Goal: Check status: Check status

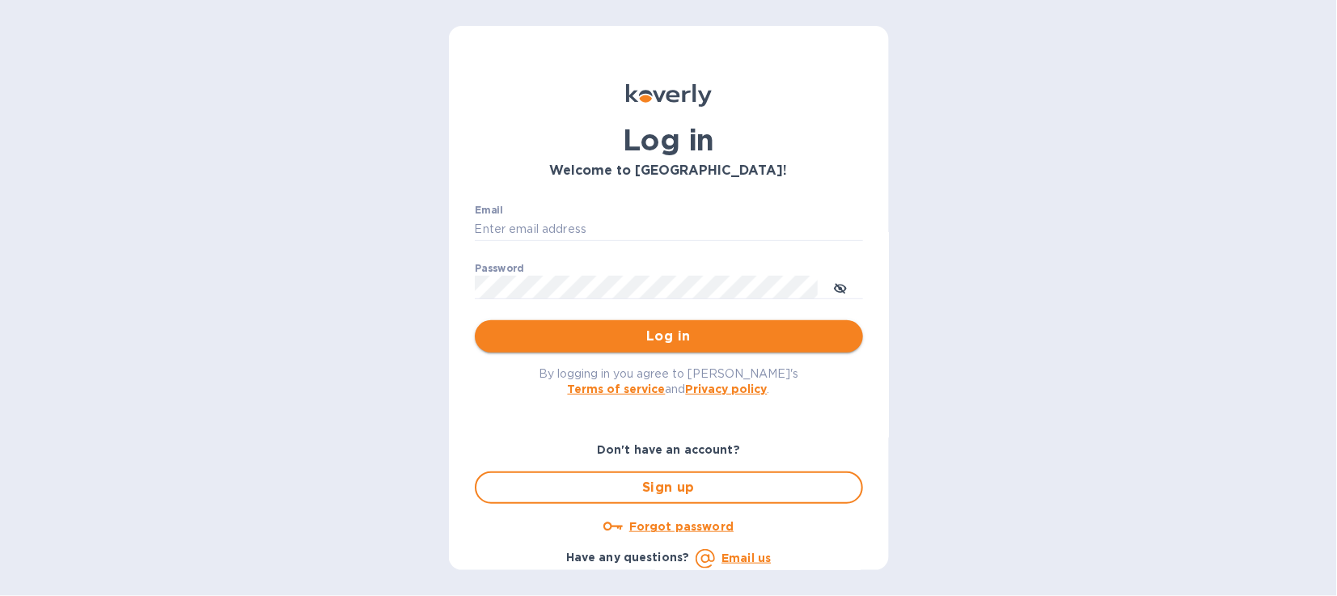
type input "[EMAIL_ADDRESS][DOMAIN_NAME]"
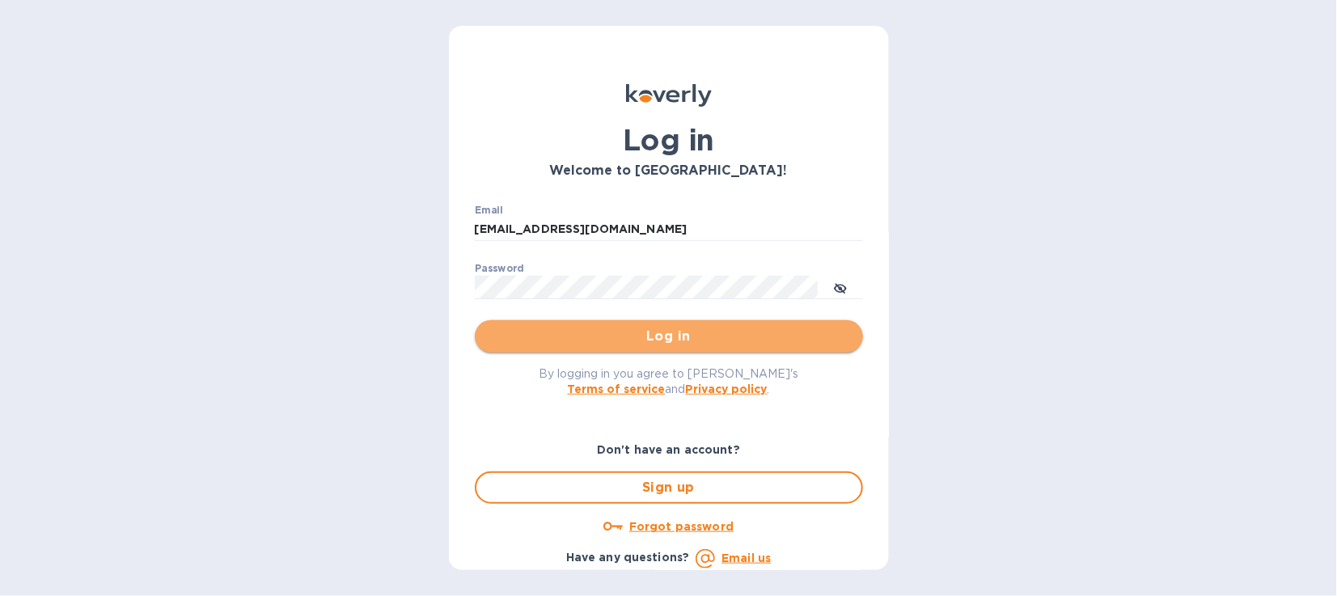
click at [726, 345] on span "Log in" at bounding box center [669, 336] width 362 height 19
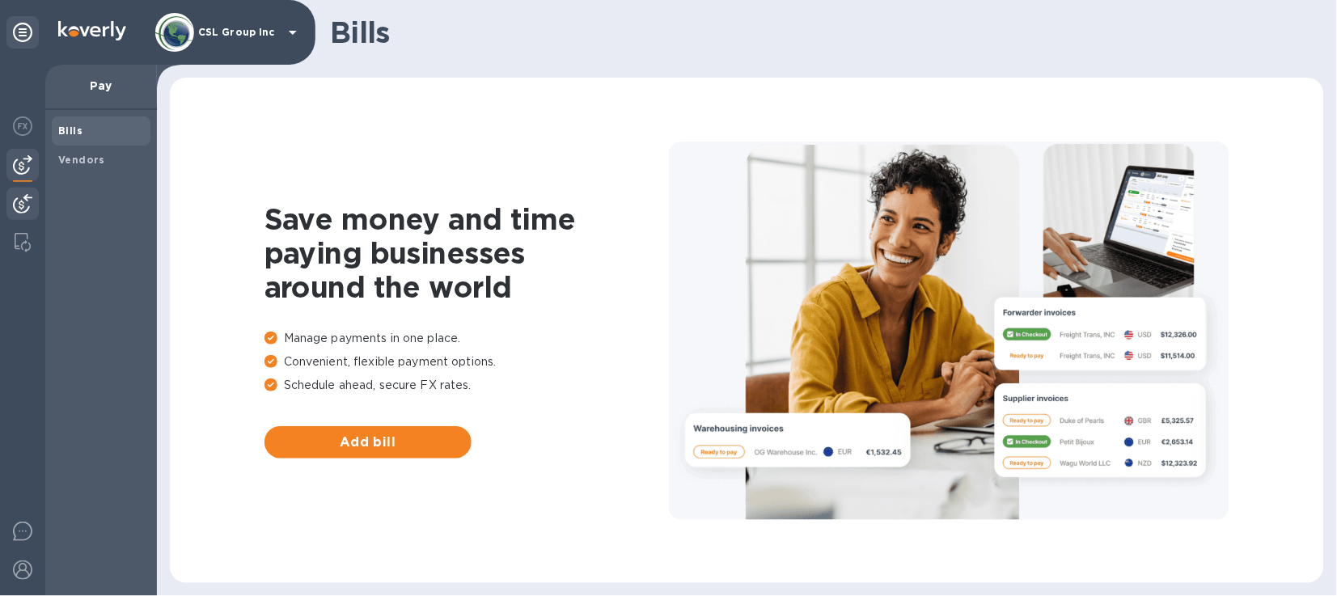
click at [26, 203] on img at bounding box center [22, 203] width 19 height 19
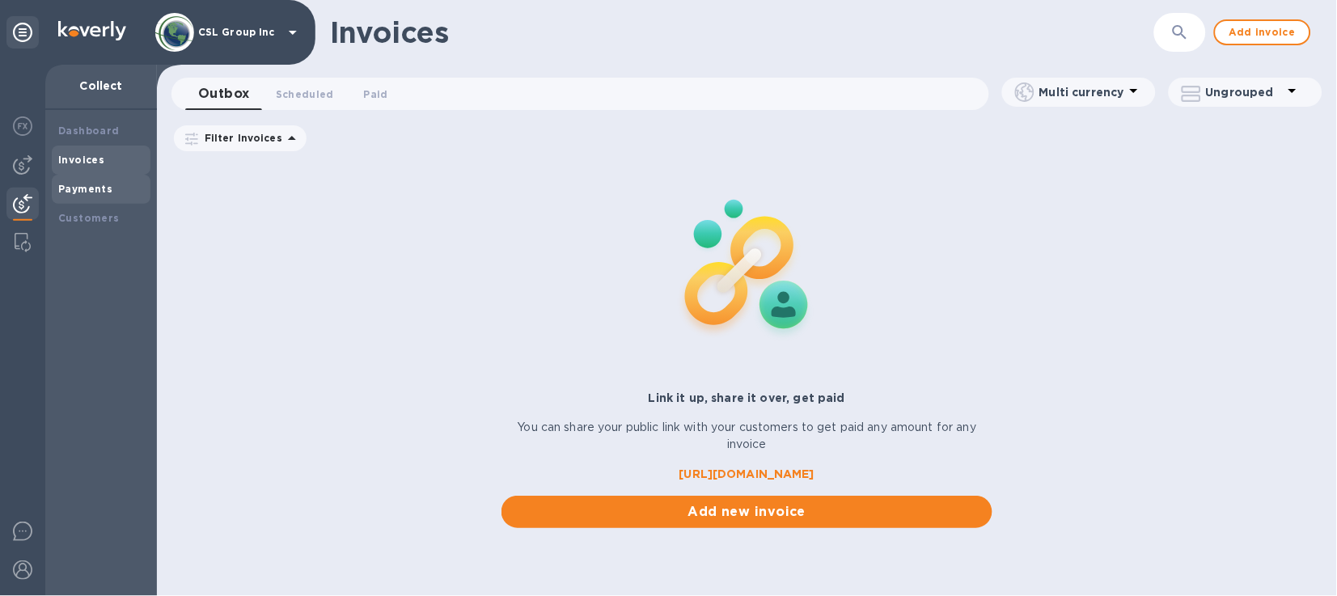
click at [102, 188] on b "Payments" at bounding box center [85, 189] width 54 height 12
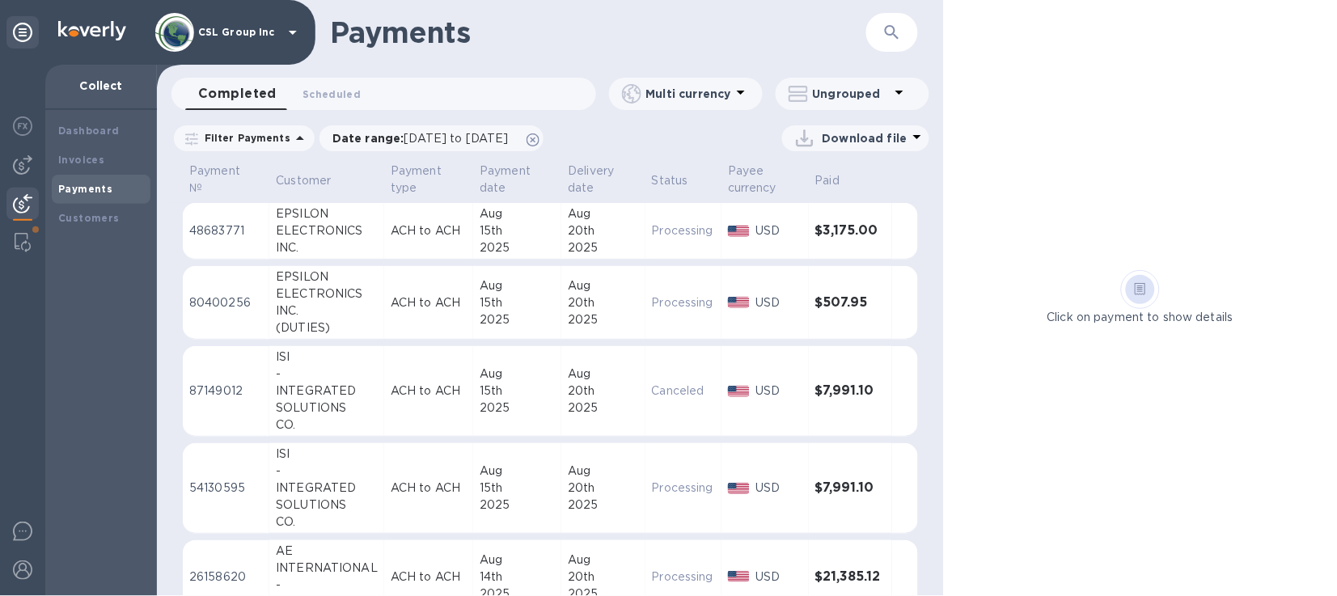
click at [886, 40] on icon "button" at bounding box center [891, 32] width 19 height 19
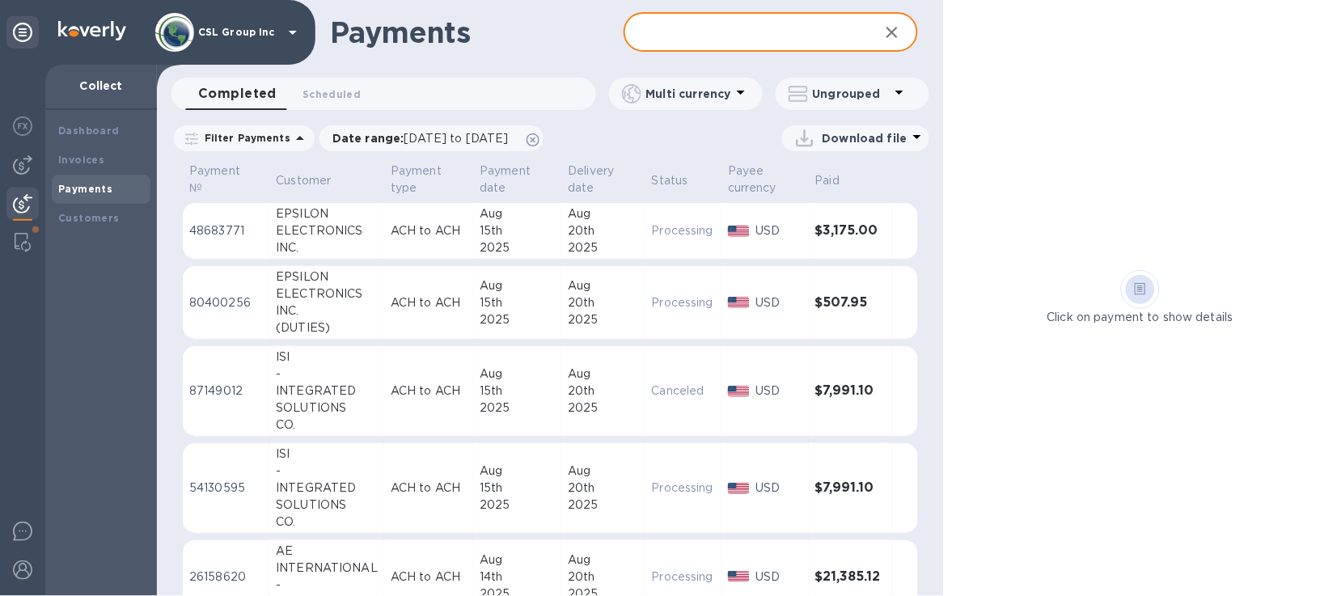
click at [839, 31] on input "text" at bounding box center [745, 33] width 242 height 40
type input "epsil"
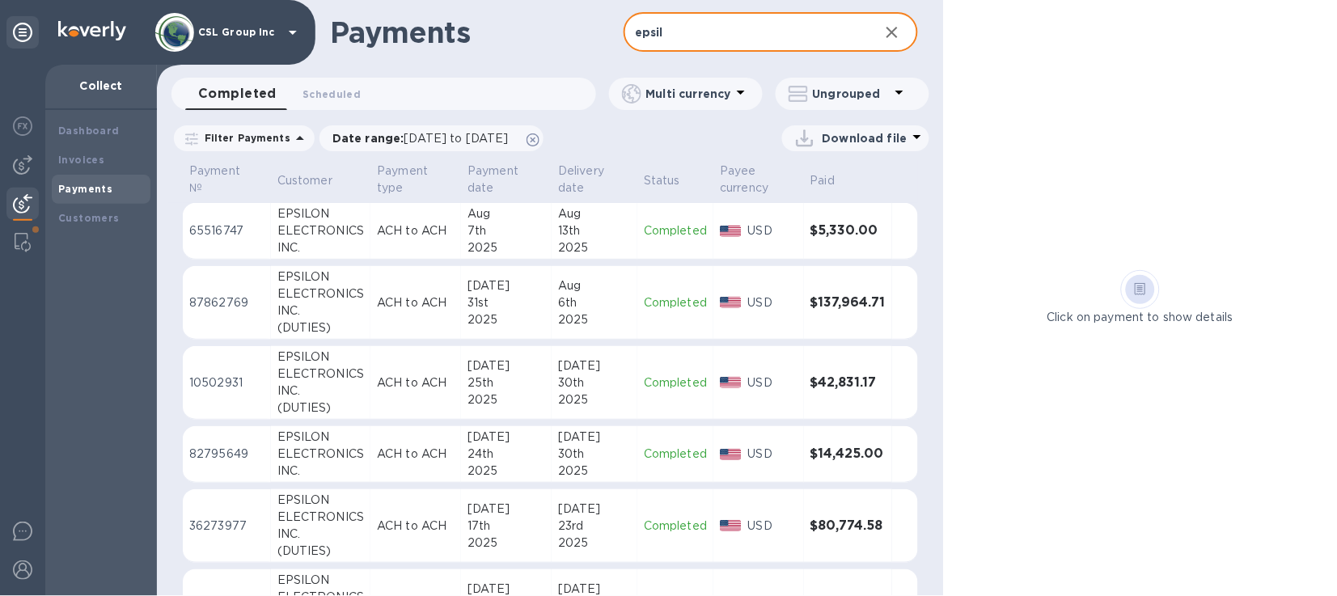
click at [891, 34] on icon "button" at bounding box center [891, 32] width 19 height 19
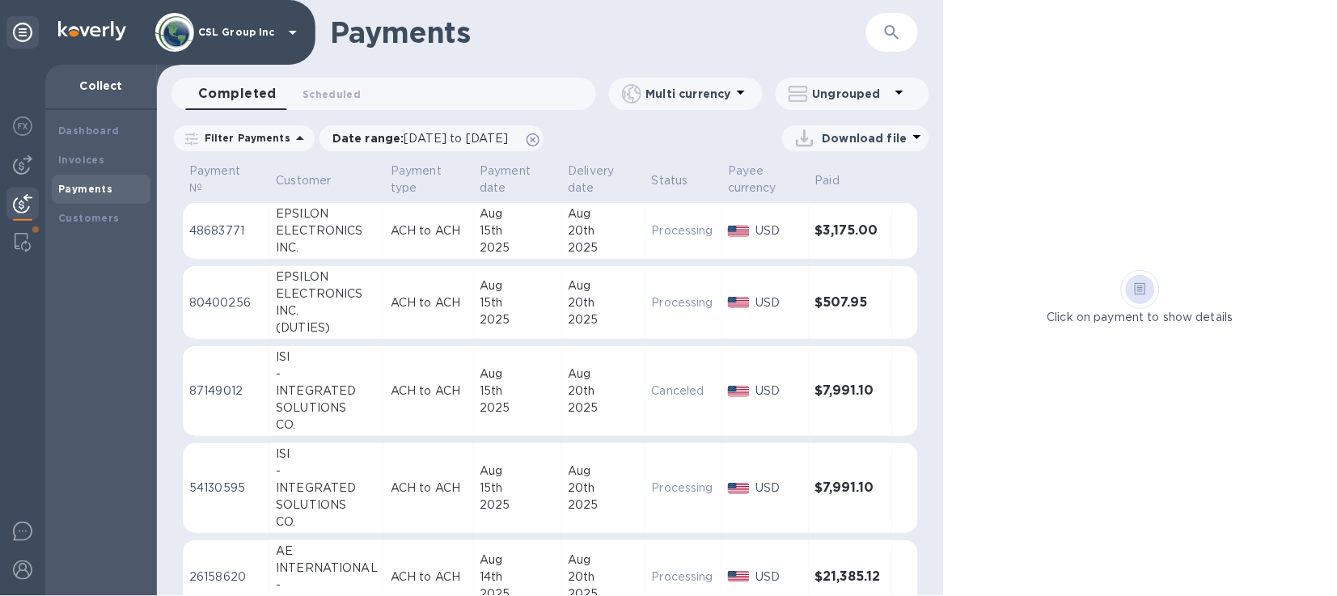
click at [889, 28] on icon "button" at bounding box center [891, 32] width 19 height 19
click at [509, 139] on span "[DATE] to [DATE]" at bounding box center [456, 138] width 104 height 13
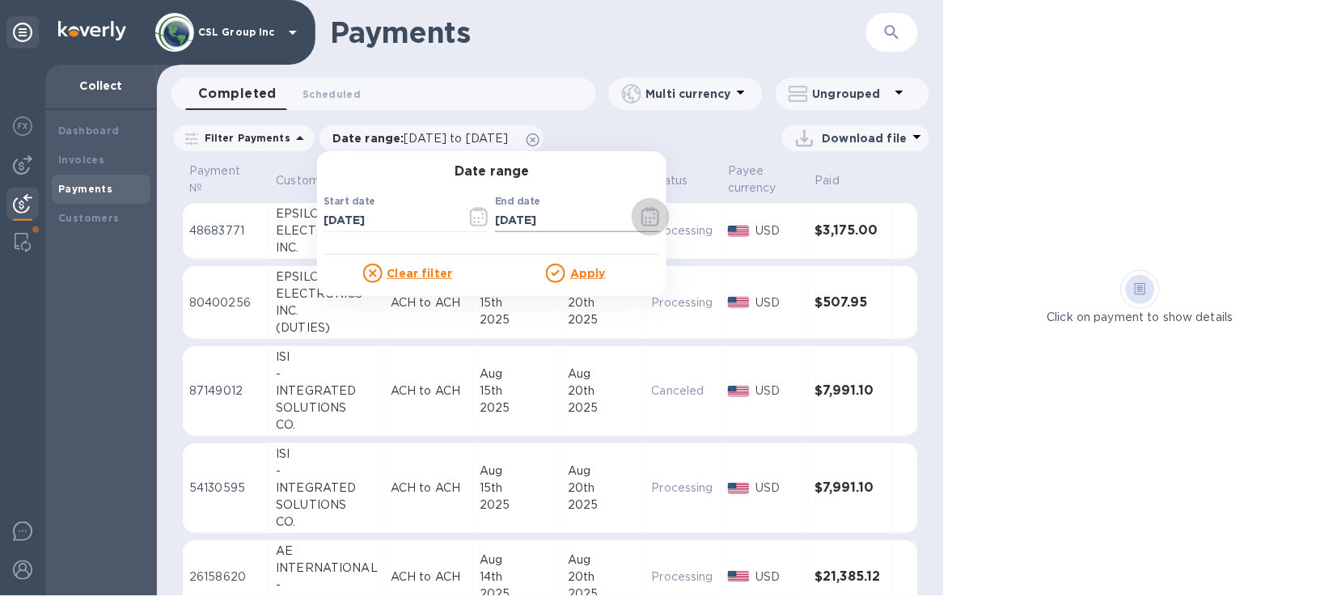
click at [641, 213] on icon "button" at bounding box center [650, 216] width 19 height 19
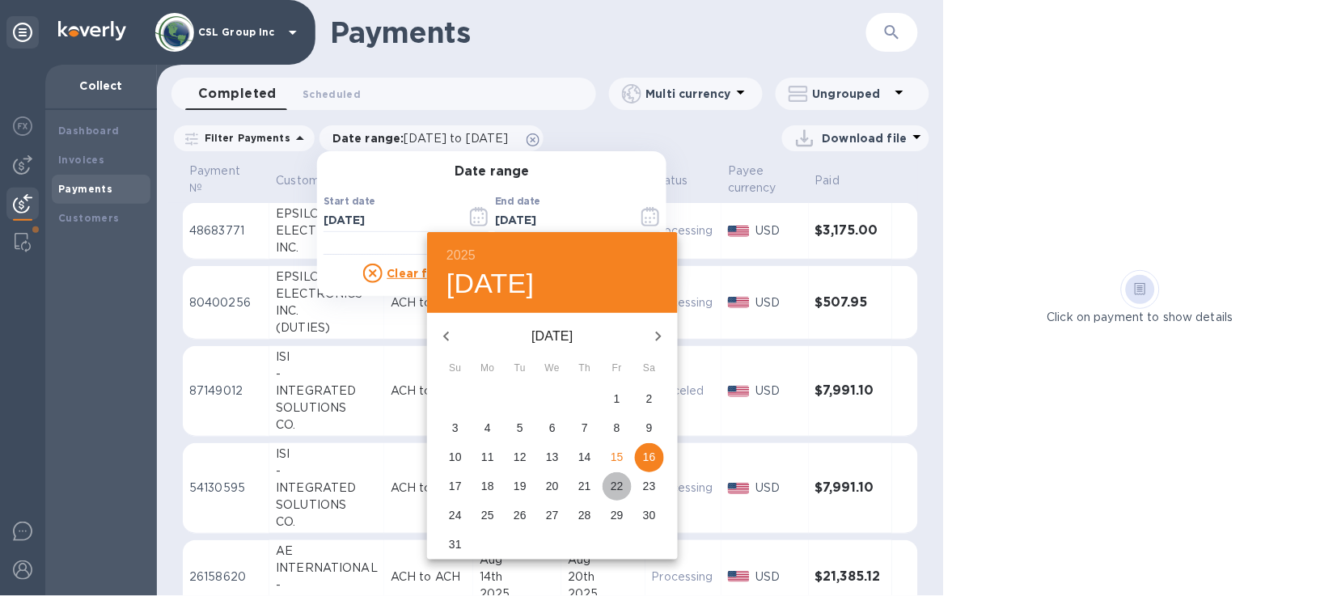
click at [620, 480] on p "22" at bounding box center [617, 486] width 13 height 16
type input "[DATE]"
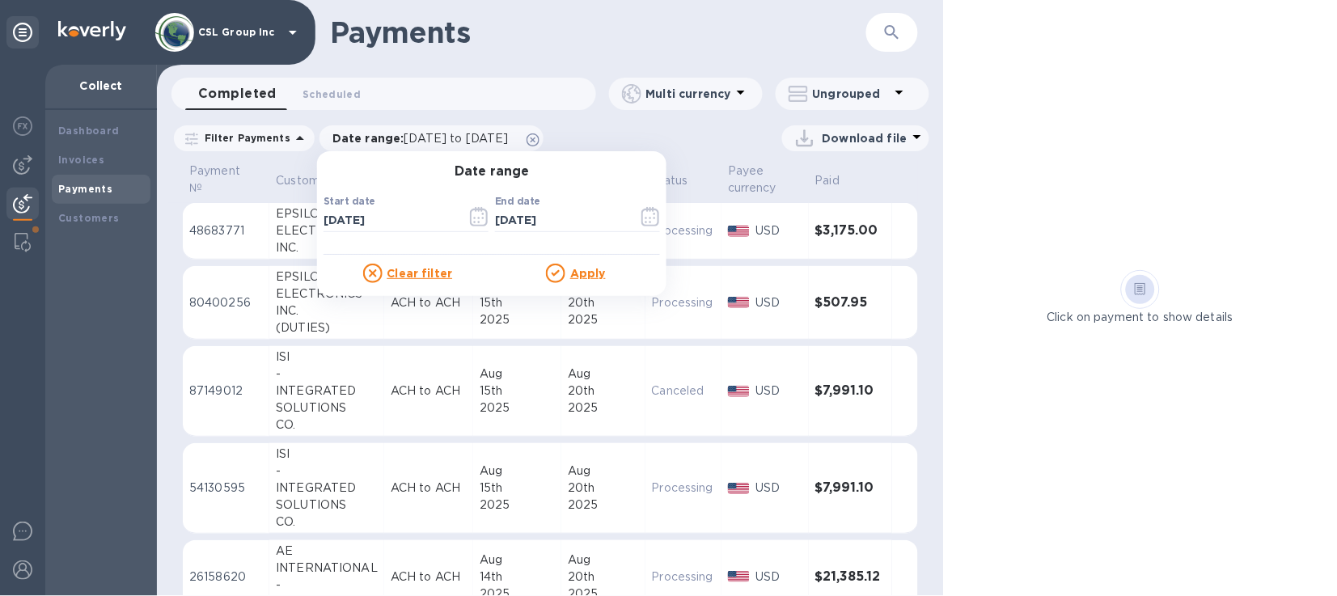
click at [585, 267] on u "Apply" at bounding box center [588, 273] width 36 height 13
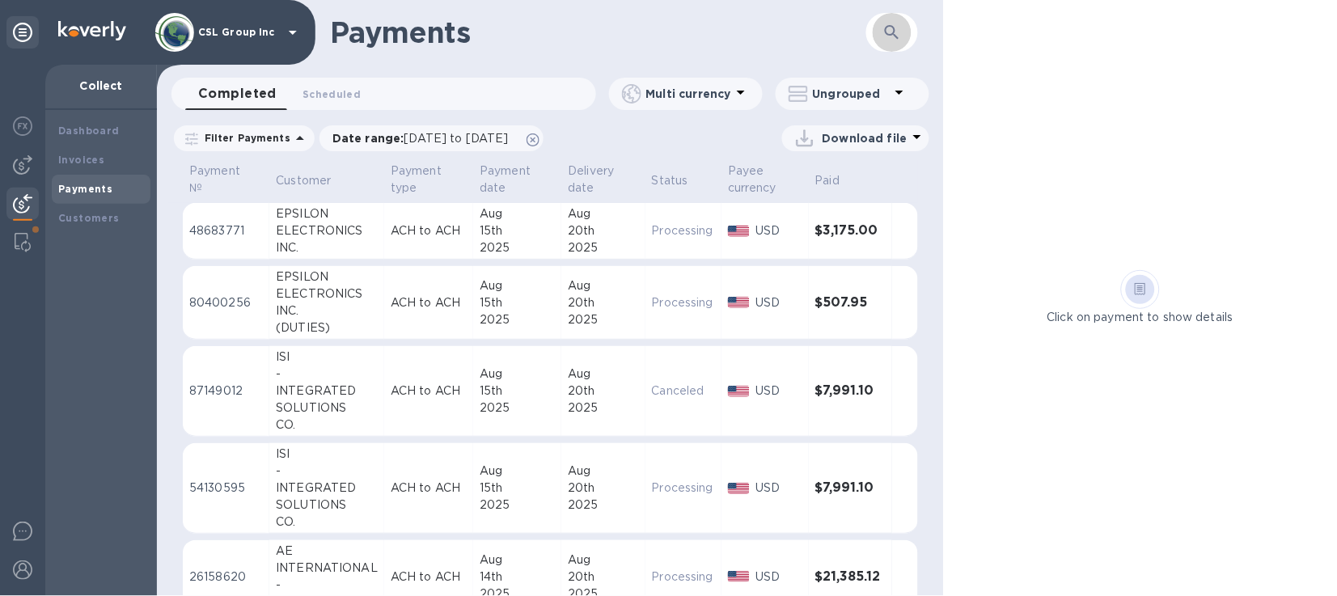
click at [896, 32] on icon "button" at bounding box center [891, 32] width 19 height 19
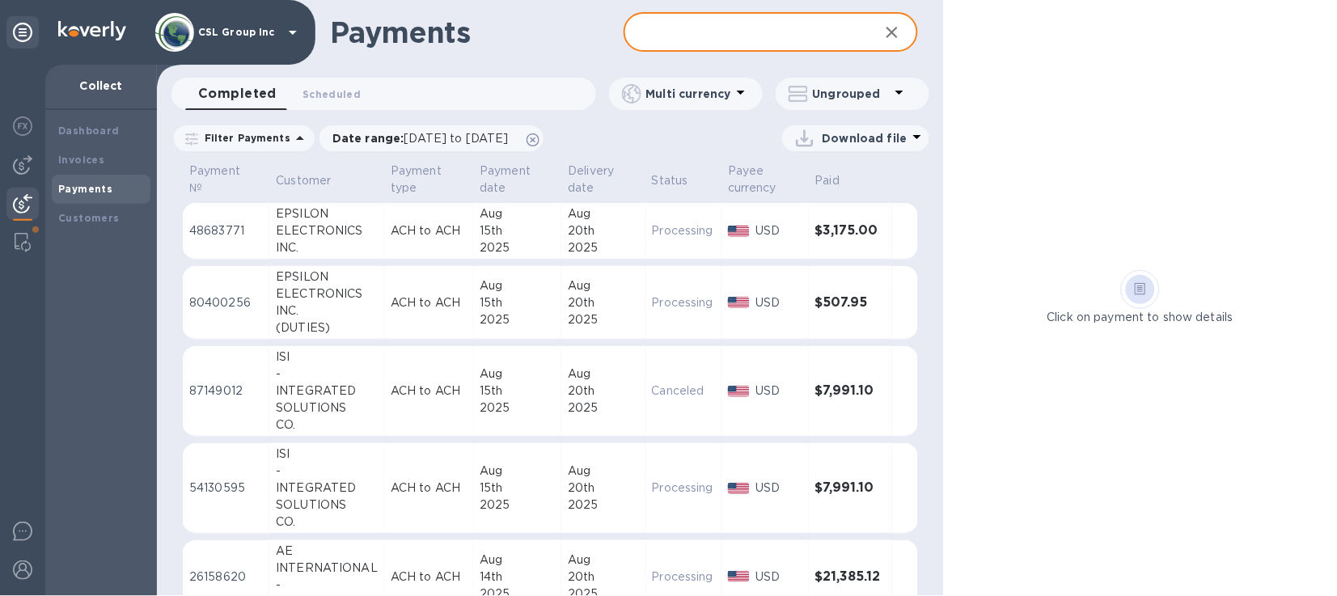
click at [822, 35] on input "text" at bounding box center [745, 33] width 242 height 40
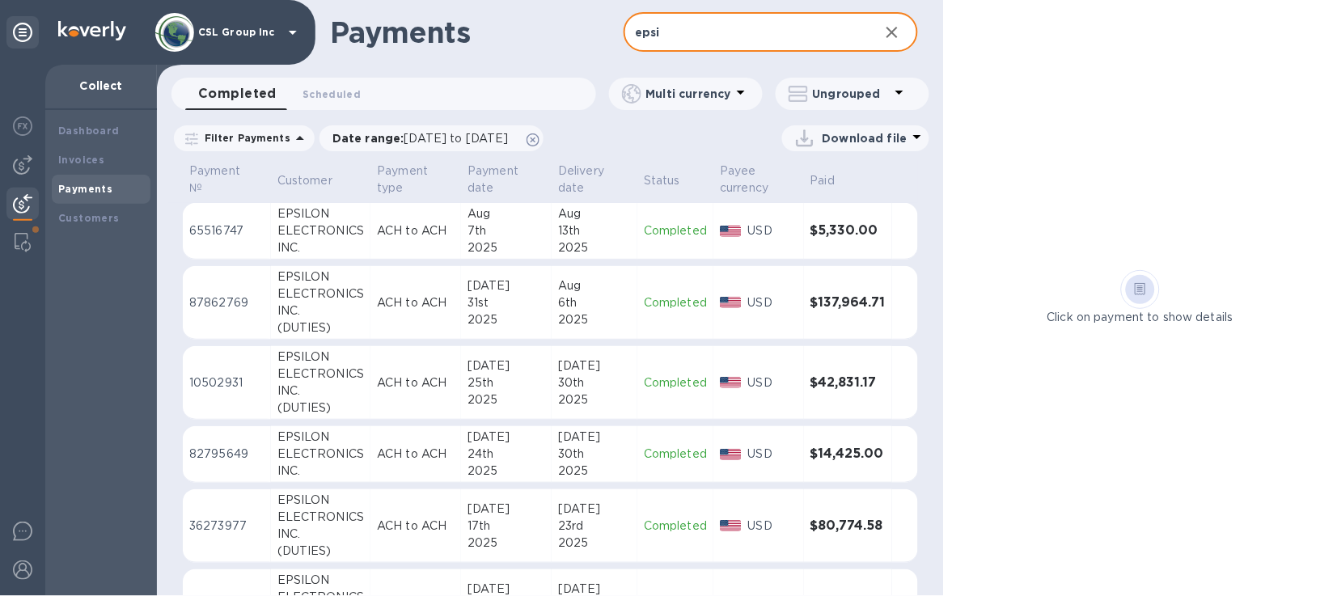
type input "epsi"
drag, startPoint x: 327, startPoint y: 72, endPoint x: 328, endPoint y: 82, distance: 9.7
click at [327, 77] on div "Payments epsi ​ Completed 0 Scheduled 0 Multi currency Ungrouped Filter Payment…" at bounding box center [550, 298] width 787 height 596
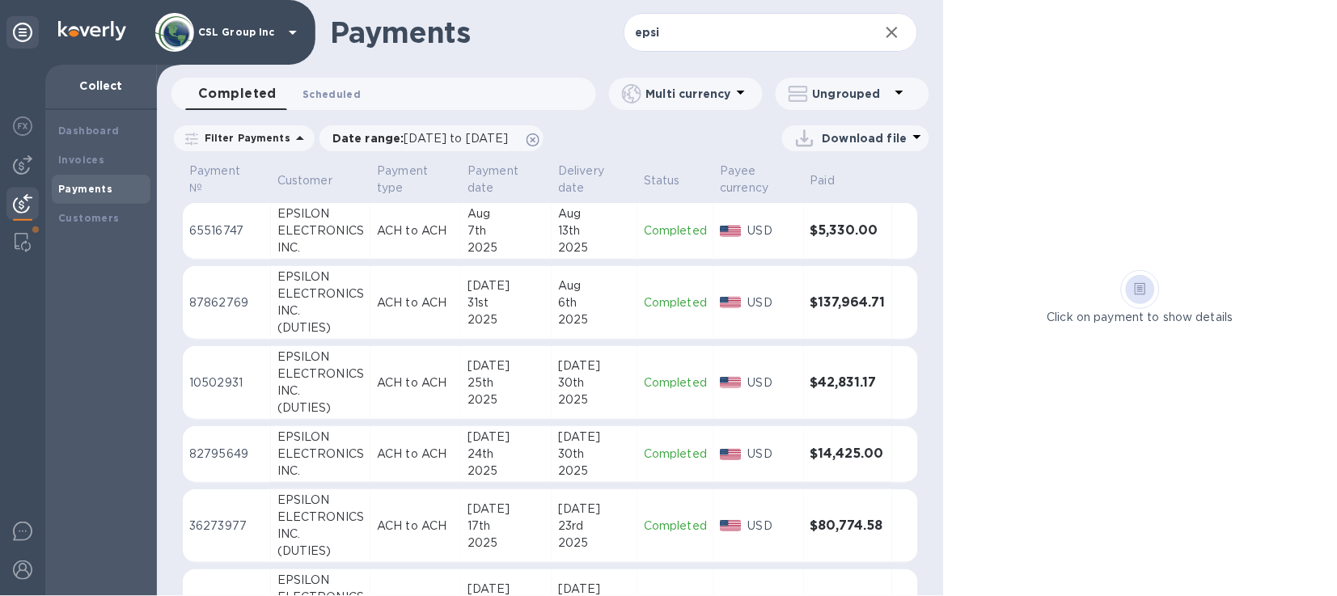
click at [328, 82] on button "Scheduled 0" at bounding box center [332, 94] width 84 height 32
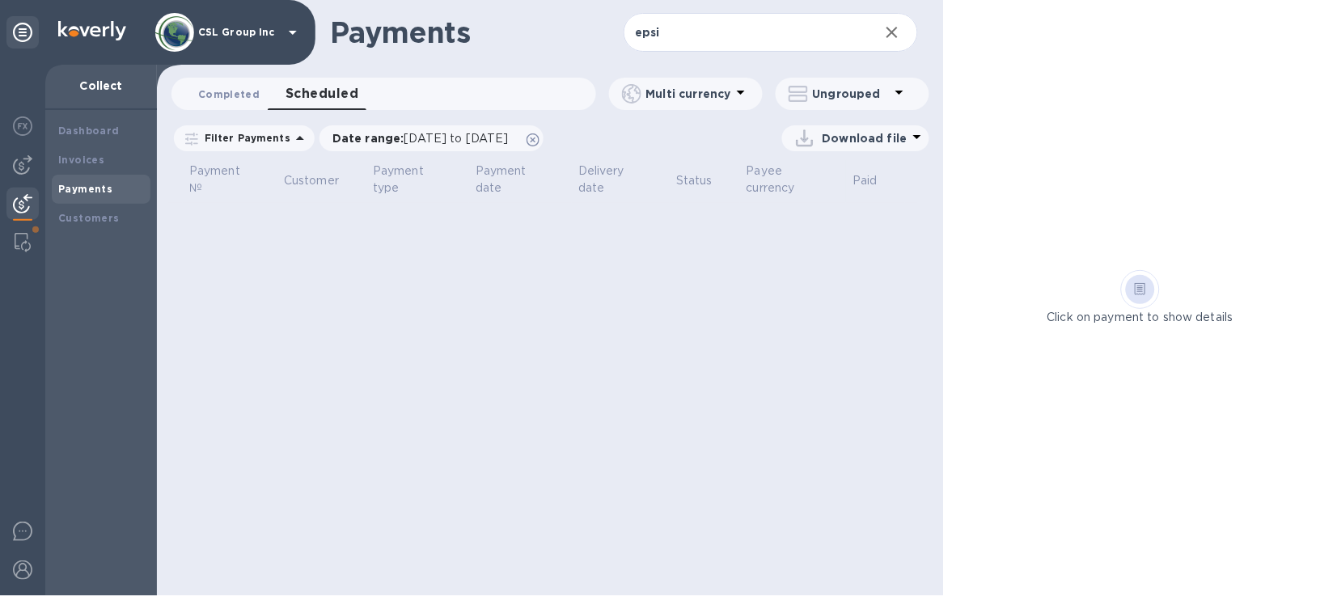
click at [242, 88] on span "Completed 0" at bounding box center [228, 94] width 61 height 17
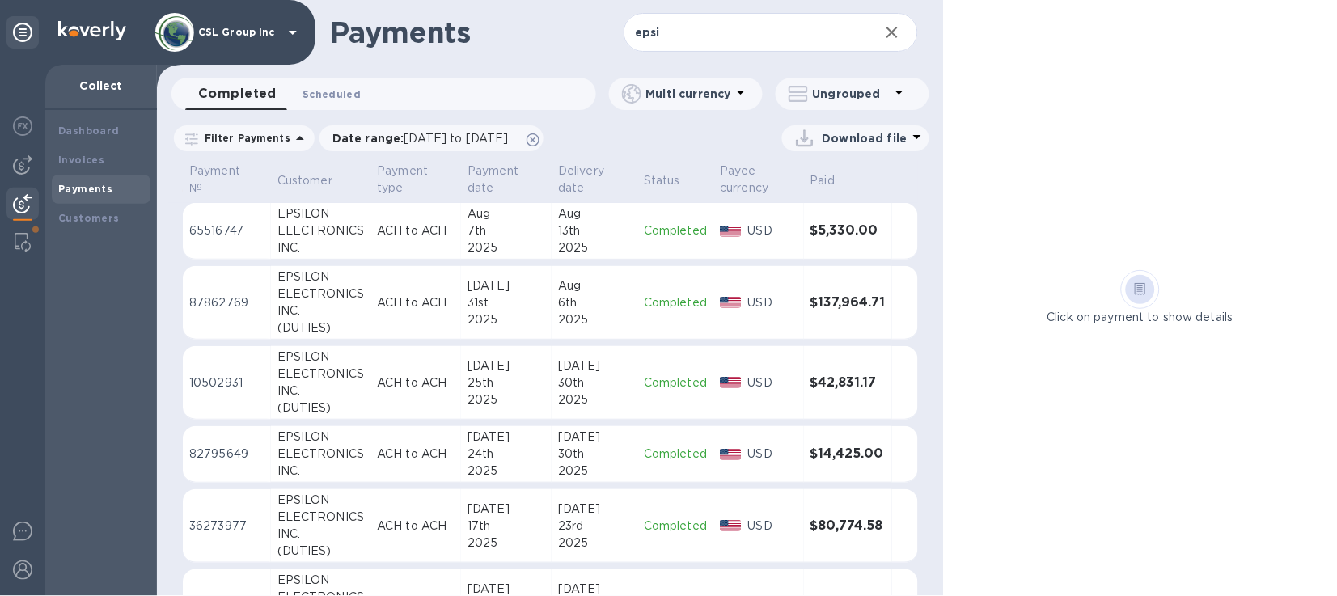
click at [330, 90] on span "Scheduled 0" at bounding box center [331, 94] width 58 height 17
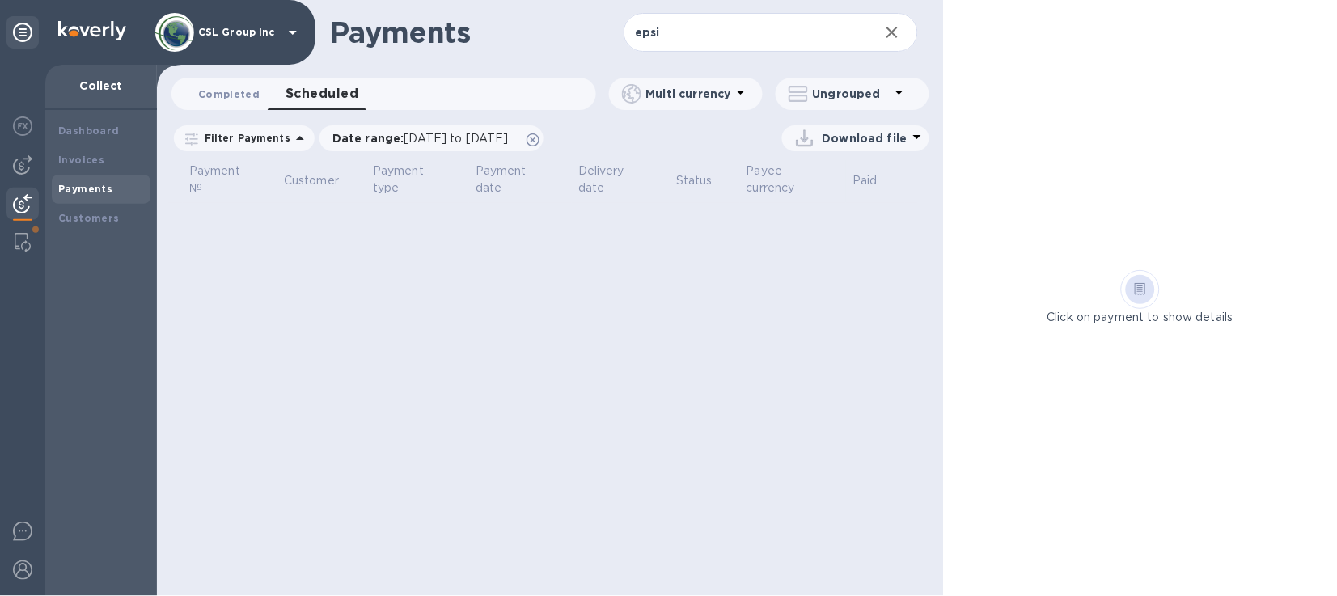
click at [233, 87] on span "Completed 0" at bounding box center [228, 94] width 61 height 17
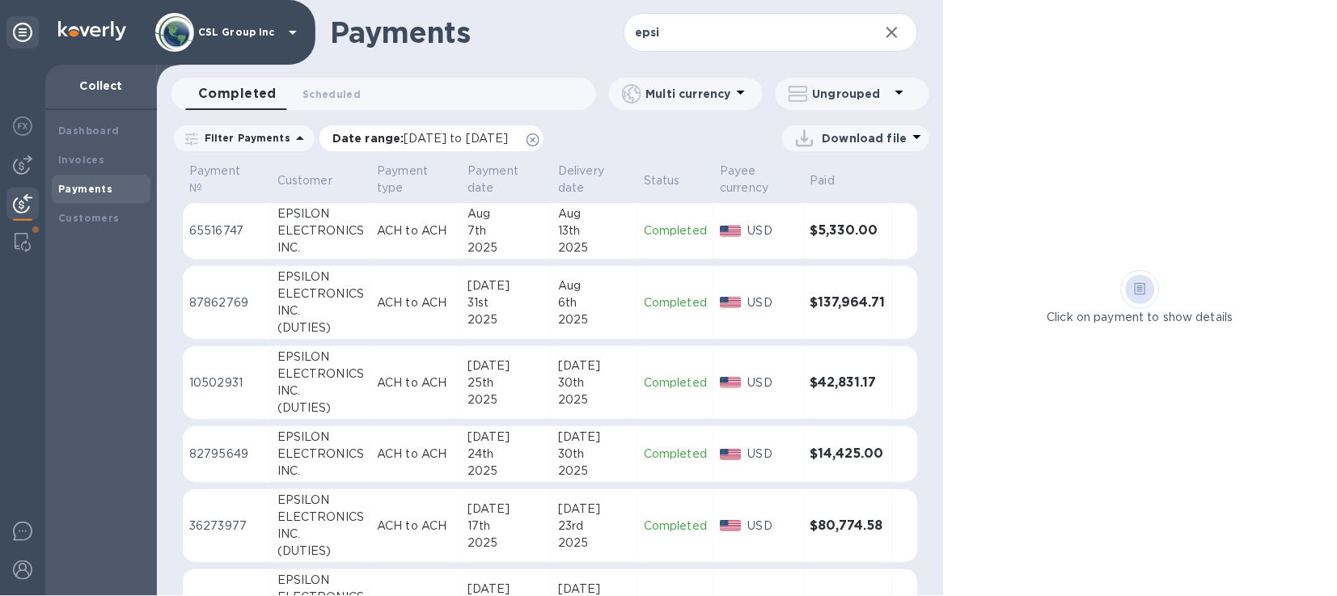
click at [509, 142] on span "[DATE] to [DATE]" at bounding box center [456, 138] width 104 height 13
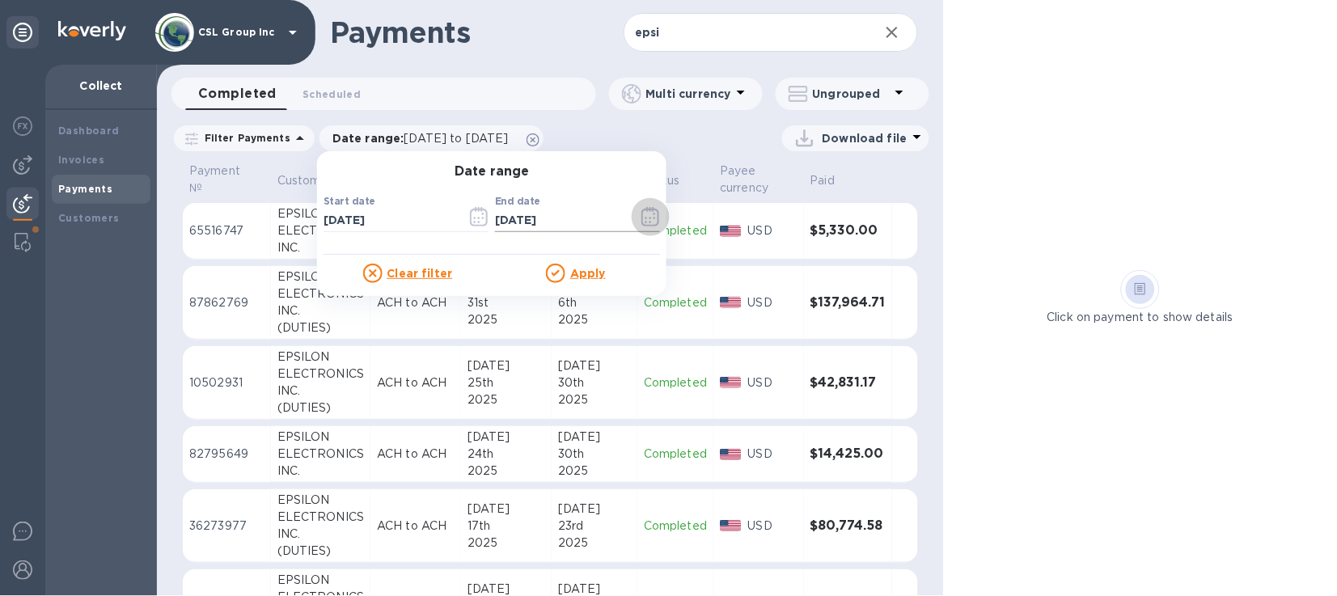
click at [641, 218] on icon "button" at bounding box center [650, 216] width 19 height 19
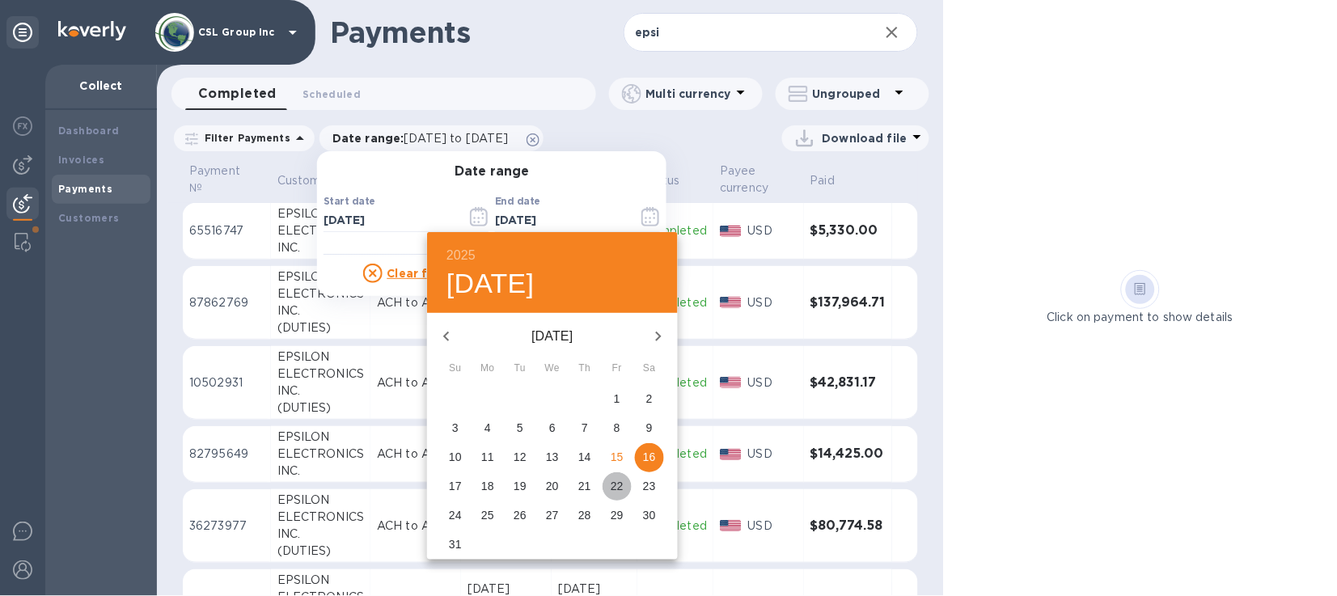
click at [611, 482] on p "22" at bounding box center [617, 486] width 13 height 16
type input "[DATE]"
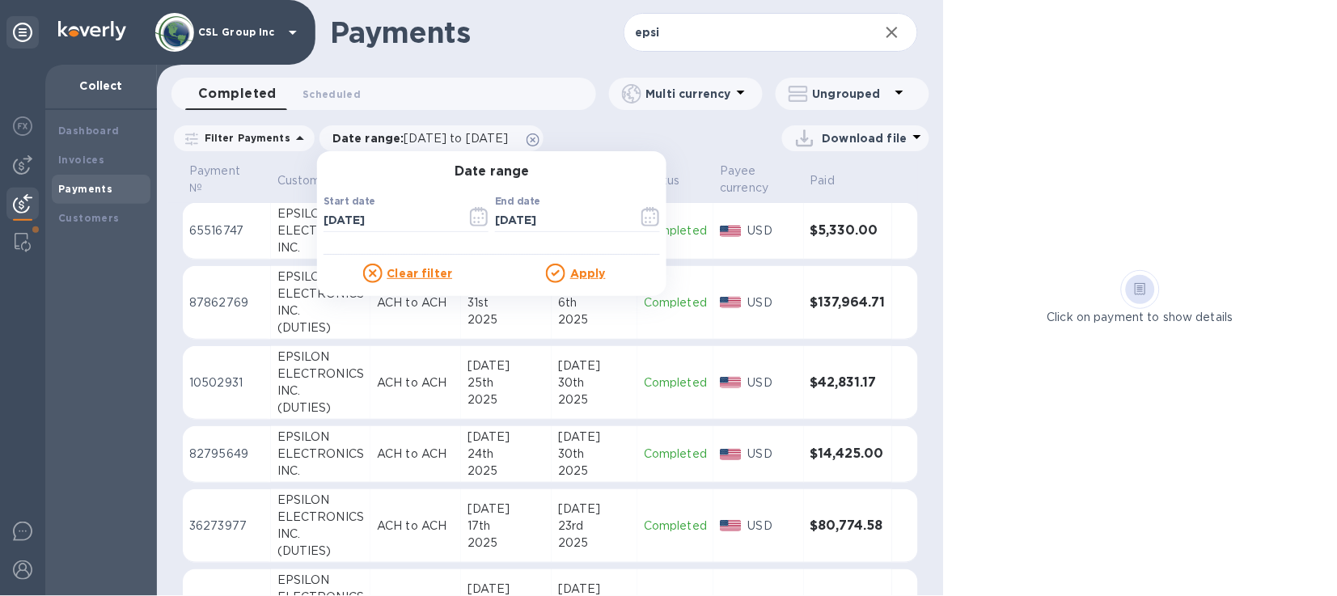
click at [585, 265] on p "Apply" at bounding box center [588, 273] width 36 height 16
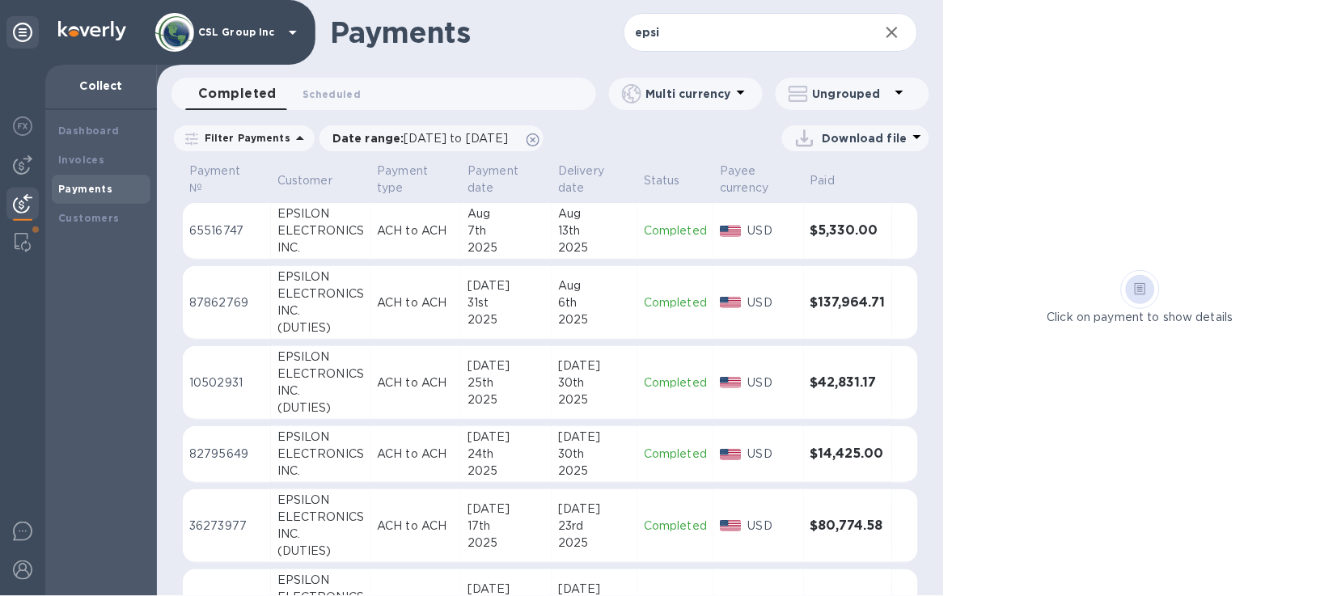
click at [122, 193] on div "Payments" at bounding box center [101, 189] width 86 height 16
click at [120, 190] on div "Payments" at bounding box center [101, 189] width 86 height 16
click at [106, 159] on div "Invoices" at bounding box center [101, 160] width 86 height 16
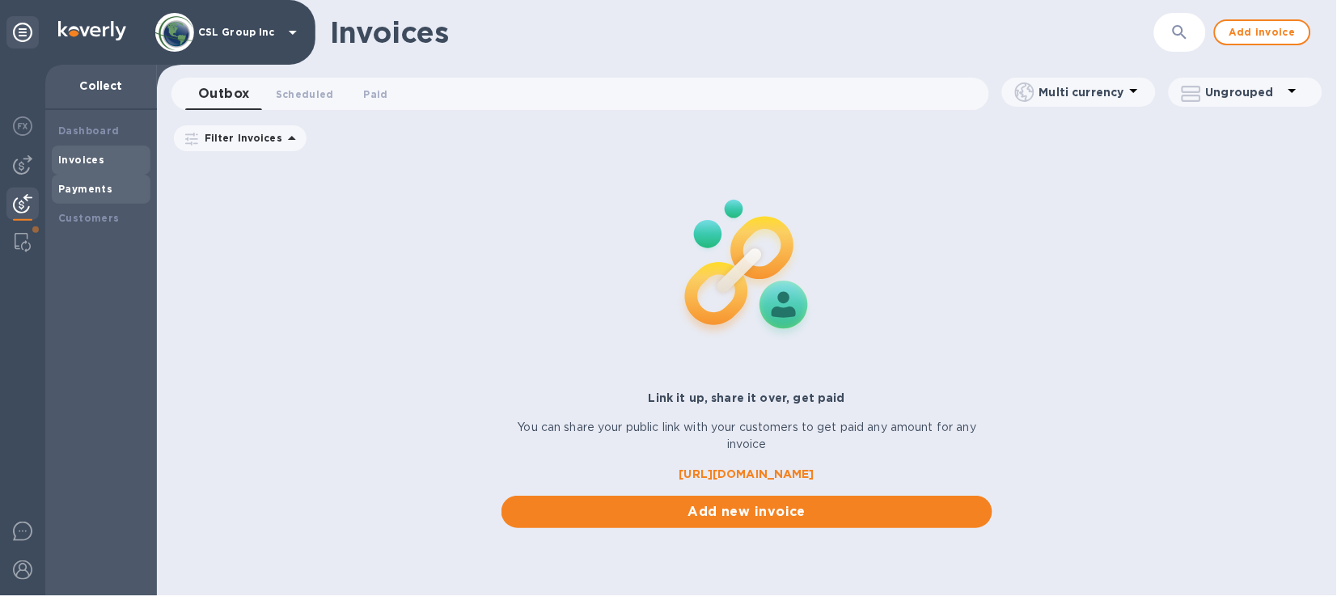
click at [104, 177] on div "Payments" at bounding box center [101, 189] width 99 height 29
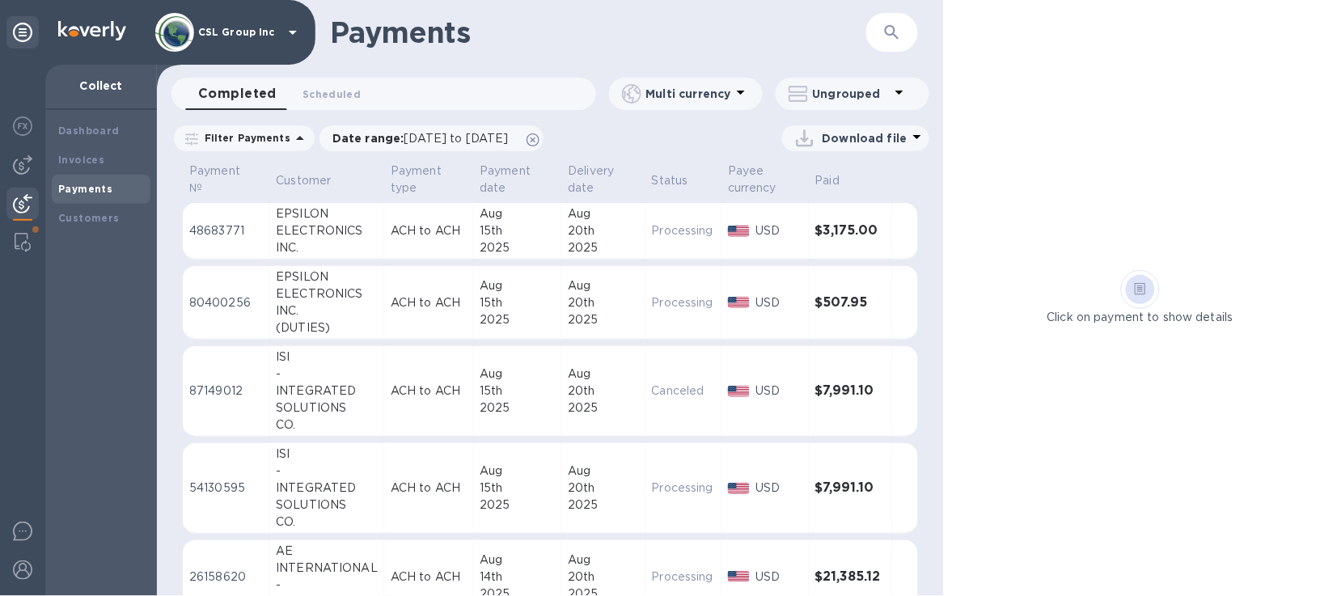
click at [1121, 127] on div "Click on payment to show details" at bounding box center [1140, 298] width 393 height 596
click at [920, 172] on div "Payment № Customer Payment type Payment date Delivery date Status Payee currenc…" at bounding box center [550, 378] width 787 height 436
